Goal: Task Accomplishment & Management: Use online tool/utility

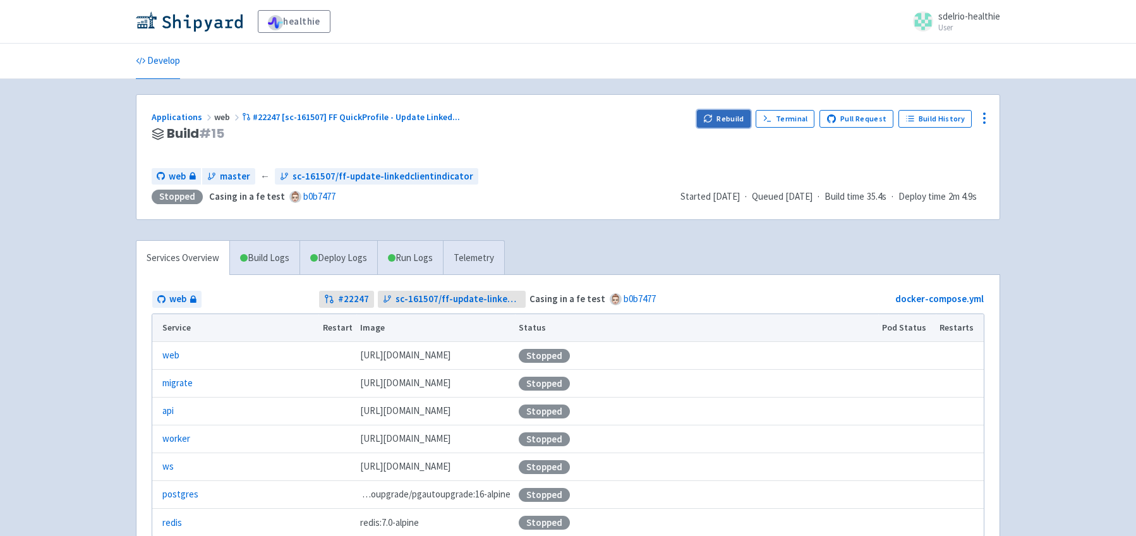
click at [732, 119] on button "Rebuild" at bounding box center [724, 119] width 54 height 18
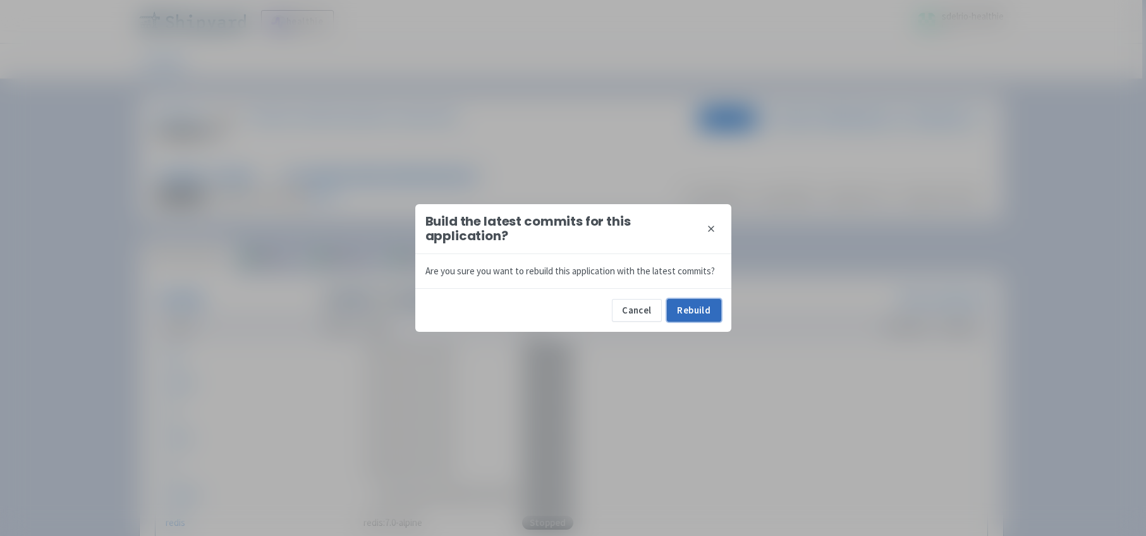
click at [699, 315] on button "Rebuild" at bounding box center [694, 310] width 54 height 23
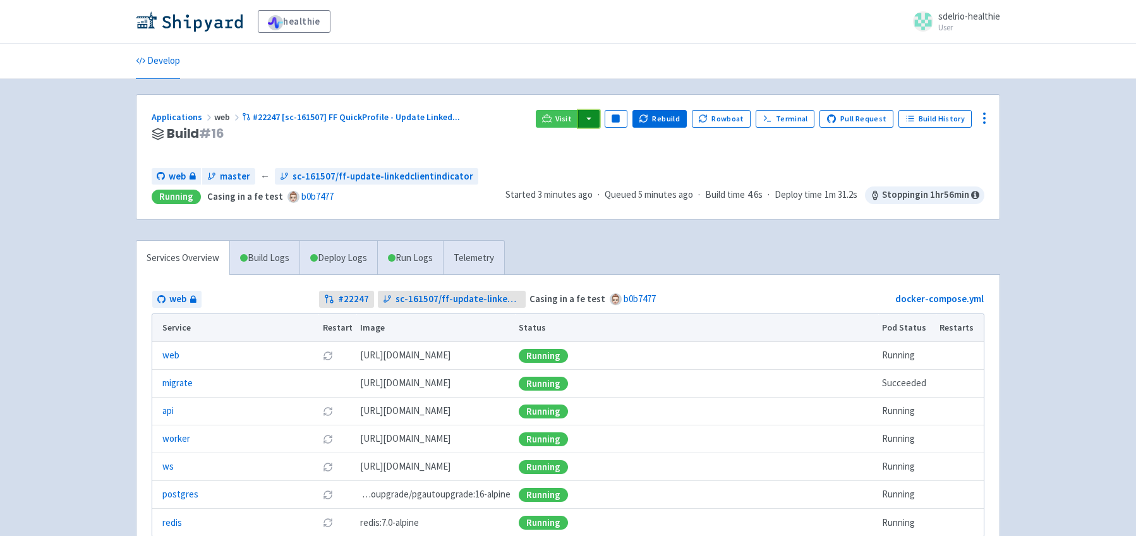
click at [597, 119] on button "button" at bounding box center [588, 119] width 21 height 18
click at [624, 160] on link "web (web)" at bounding box center [614, 164] width 72 height 20
